Goal: Transaction & Acquisition: Purchase product/service

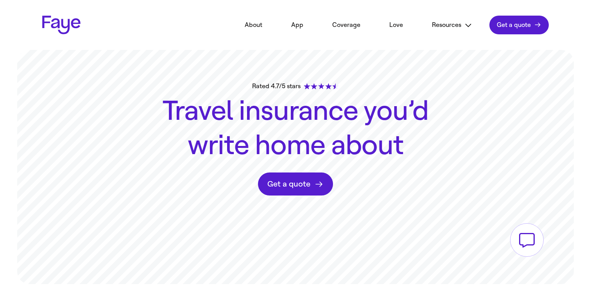
click at [518, 29] on link "Get a quote Check pricing" at bounding box center [518, 25] width 59 height 19
